Goal: Task Accomplishment & Management: Use online tool/utility

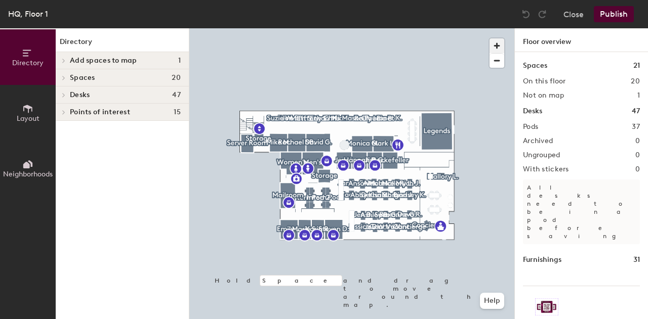
click at [496, 47] on span "button" at bounding box center [496, 45] width 15 height 15
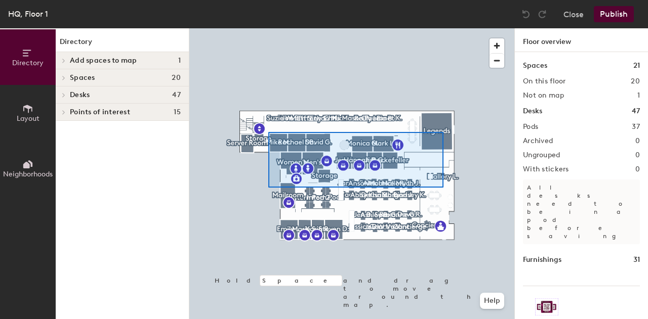
click at [268, 28] on div at bounding box center [351, 28] width 325 height 0
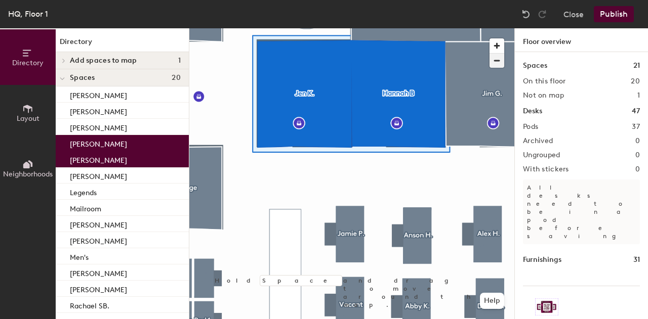
click at [501, 65] on span "button" at bounding box center [496, 61] width 15 height 14
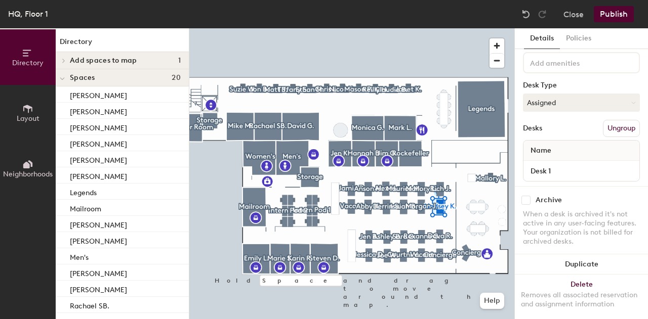
scroll to position [65, 0]
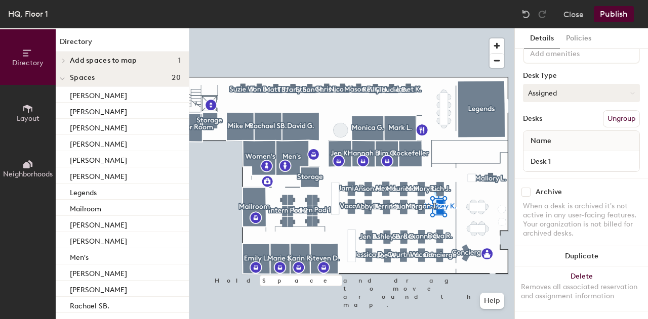
click at [573, 84] on button "Assigned" at bounding box center [581, 93] width 117 height 18
click at [538, 147] on div "Hoteled" at bounding box center [573, 154] width 101 height 15
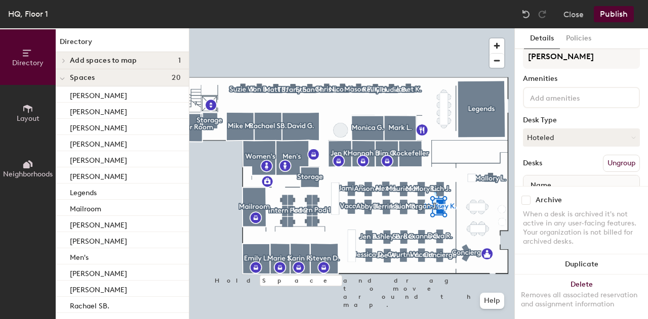
scroll to position [0, 0]
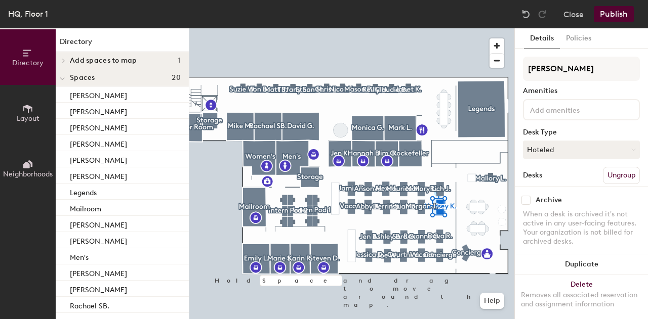
click at [618, 11] on button "Publish" at bounding box center [613, 14] width 40 height 16
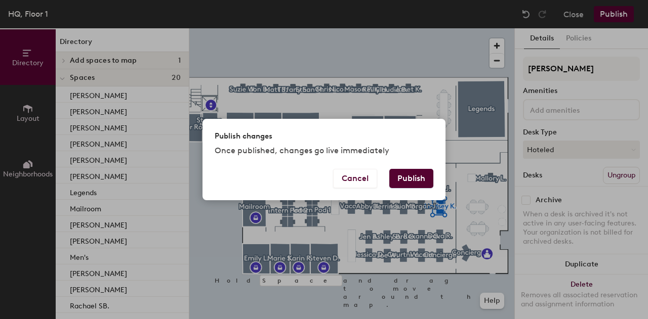
click at [413, 178] on button "Publish" at bounding box center [411, 178] width 44 height 19
